Goal: Task Accomplishment & Management: Complete application form

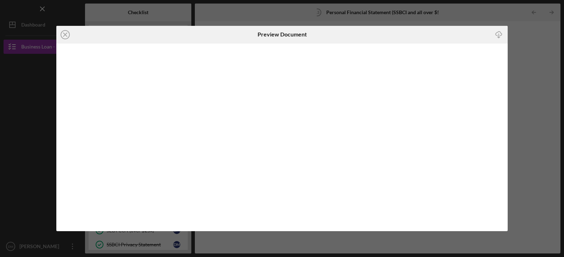
scroll to position [35, 0]
click at [65, 34] on line at bounding box center [65, 35] width 4 height 4
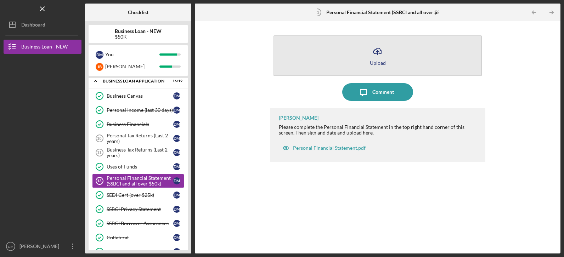
click at [381, 63] on div "Upload" at bounding box center [378, 62] width 16 height 5
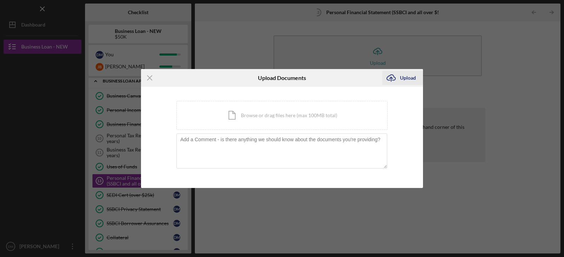
click at [397, 79] on icon "Icon/Upload" at bounding box center [391, 78] width 18 height 18
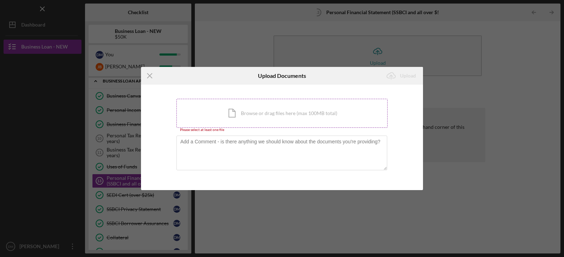
click at [267, 116] on div "Icon/Document Browse or drag files here (max 100MB total) Tap to choose files o…" at bounding box center [281, 113] width 211 height 29
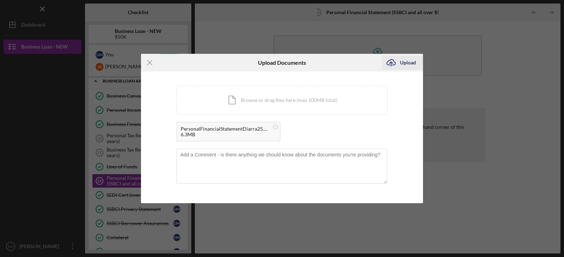
click at [403, 64] on div "Upload" at bounding box center [408, 63] width 16 height 14
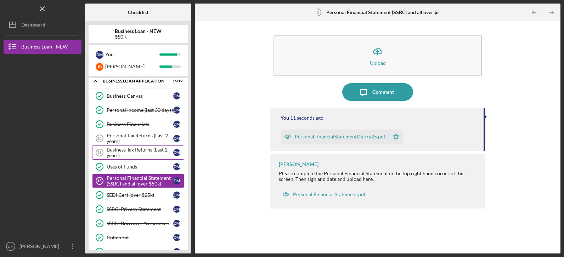
click at [132, 151] on div "Business Tax Returns (Last 2 years)" at bounding box center [140, 152] width 67 height 11
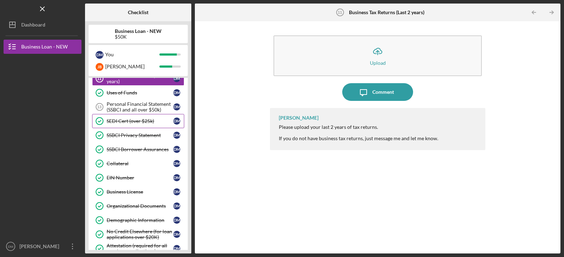
scroll to position [92, 0]
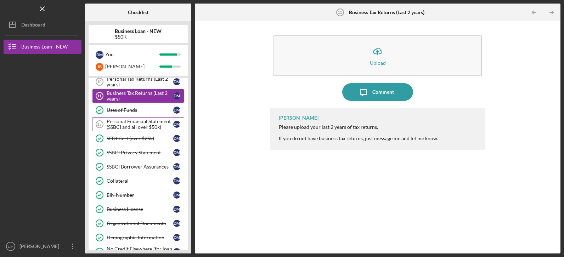
click at [124, 126] on div "Personal Financial Statement (SSBCI and all over $50k)" at bounding box center [140, 124] width 67 height 11
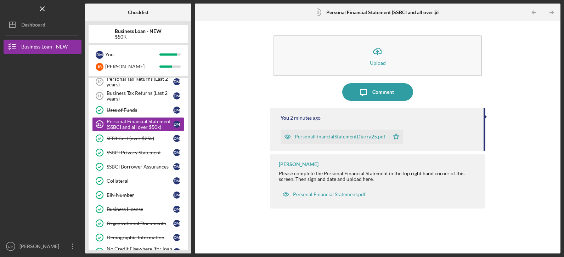
click at [331, 135] on div "PersonalFinancialStatementDiarra25.pdf" at bounding box center [340, 137] width 91 height 6
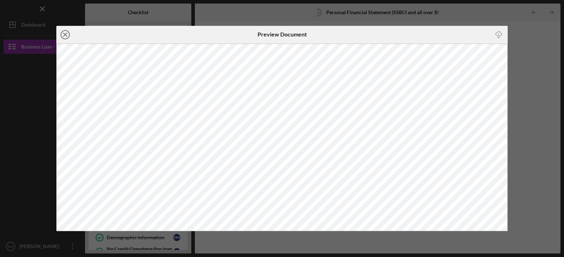
click at [67, 33] on icon "Icon/Close" at bounding box center [65, 35] width 18 height 18
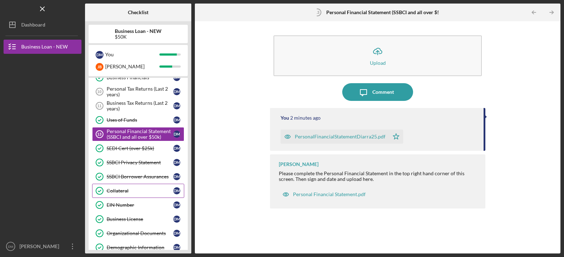
scroll to position [71, 0]
